Goal: Book appointment/travel/reservation

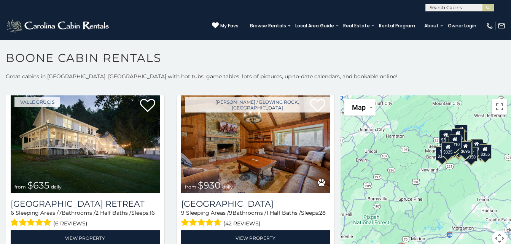
scroll to position [535, 0]
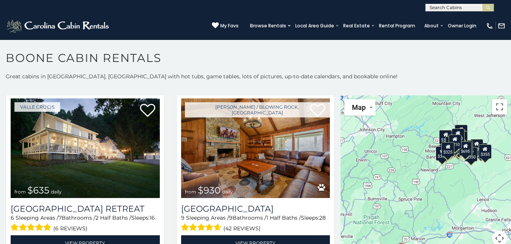
click at [442, 219] on div "$349 $480 $525 $315 $355 $675 $635 $930 $400 $451 $330 $400 $485 $460 $395 $255…" at bounding box center [426, 175] width 170 height 160
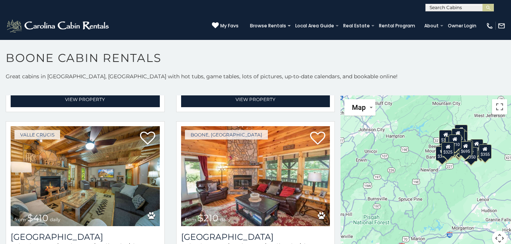
scroll to position [2223, 0]
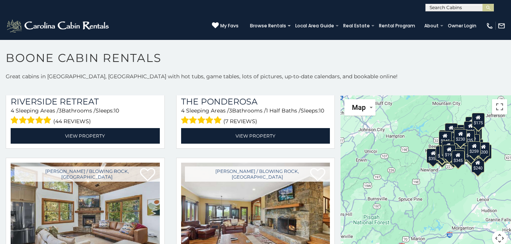
scroll to position [5967, 0]
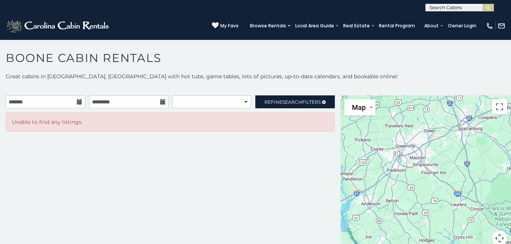
scroll to position [7, 0]
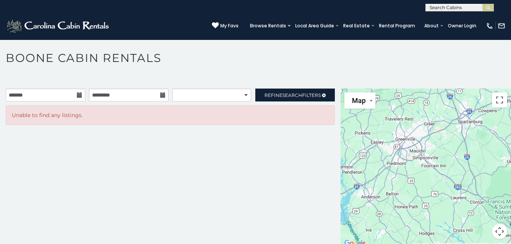
click at [317, 66] on h1 "Boone Cabin Rentals" at bounding box center [255, 62] width 511 height 22
click at [246, 25] on link "Browse Rentals" at bounding box center [268, 26] width 44 height 11
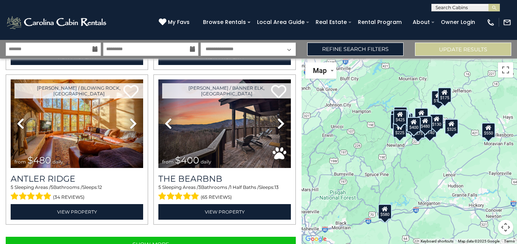
scroll to position [2188, 0]
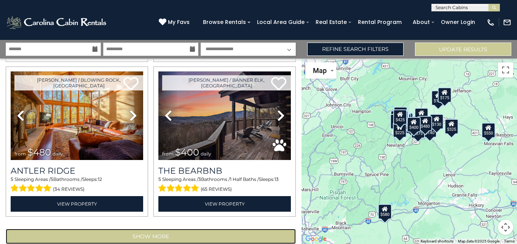
click at [160, 229] on button "Show More" at bounding box center [151, 236] width 290 height 15
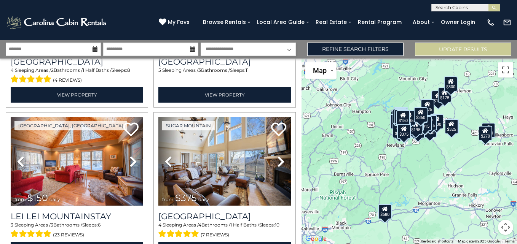
scroll to position [4494, 0]
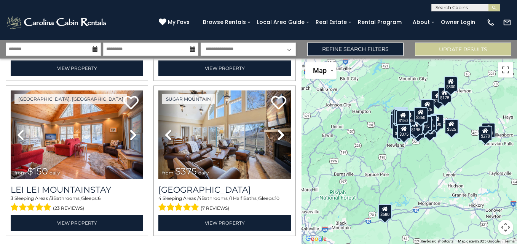
click at [361, 129] on div "$625 $297 $175 $300 $580 $290 $424 $395 $270 $185 $230 $550 $349 $230 $160 $325…" at bounding box center [408, 152] width 215 height 186
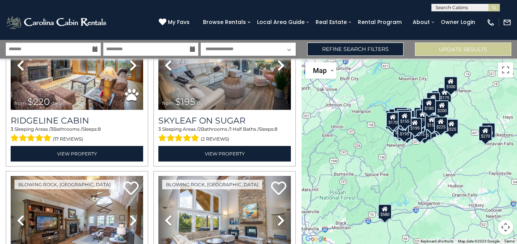
scroll to position [5340, 0]
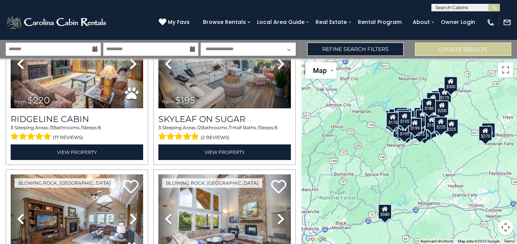
click at [361, 129] on div "$625 $297 $175 $300 $580 $290 $424 $395 $270 $185 $230 $550 $349 $230 $160 $325…" at bounding box center [408, 152] width 215 height 186
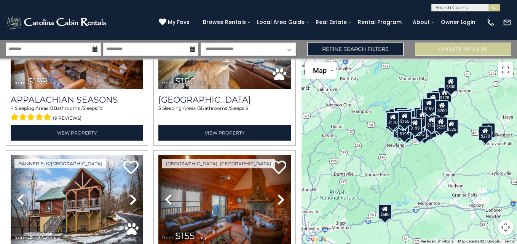
scroll to position [6801, 0]
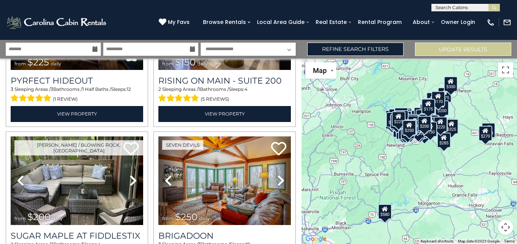
scroll to position [9107, 0]
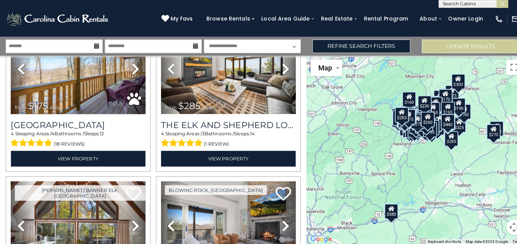
scroll to position [11414, 0]
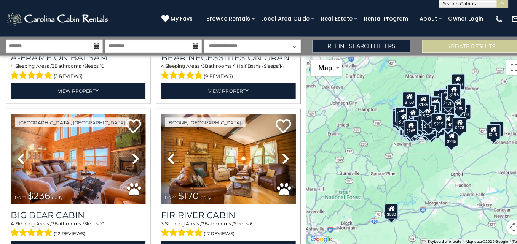
scroll to position [11610, 0]
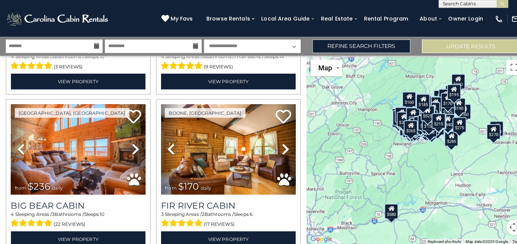
click at [355, 130] on div "$625 $297 $175 $300 $580 $290 $424 $395 $270 $185 $230 $550 $349 $230 $160 $325…" at bounding box center [408, 152] width 215 height 186
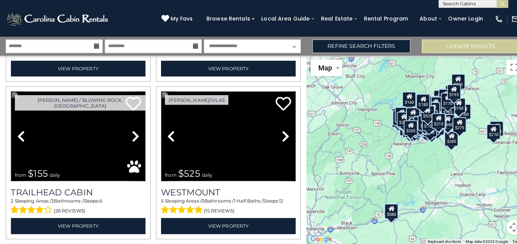
scroll to position [13484, 0]
